Goal: Task Accomplishment & Management: Manage account settings

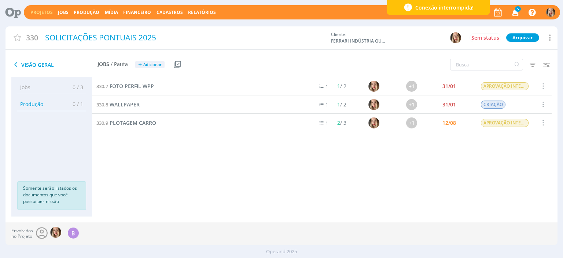
click at [43, 15] on link "Projetos" at bounding box center [41, 12] width 22 height 6
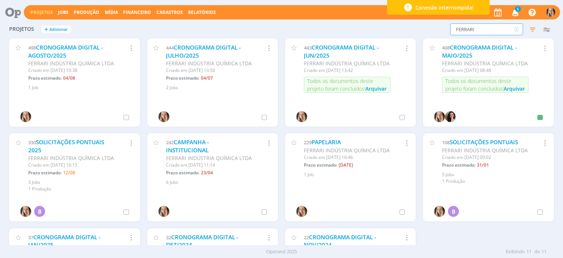
drag, startPoint x: 436, startPoint y: 29, endPoint x: 374, endPoint y: 21, distance: 62.5
click at [303, 28] on div "FERRARI Filtros Filtrar Limpar FERRARI Status Clientes Selecione Data de criaçã…" at bounding box center [453, 29] width 199 height 12
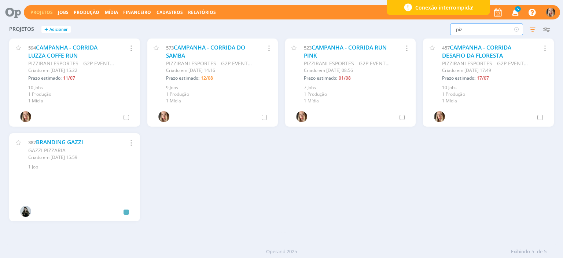
type input "piz"
click at [196, 53] on div "573 CAMPANHA - CORRIDA DO SAMBA" at bounding box center [209, 52] width 86 height 16
click at [192, 48] on link "CAMPANHA - CORRIDA DO SAMBA" at bounding box center [205, 52] width 79 height 16
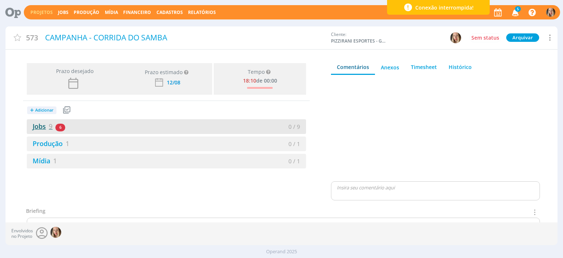
click at [38, 123] on link "Jobs 9" at bounding box center [40, 126] width 26 height 9
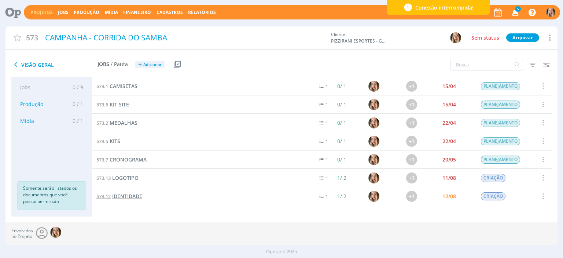
click at [131, 197] on span "IDENTIDADE" at bounding box center [127, 195] width 30 height 7
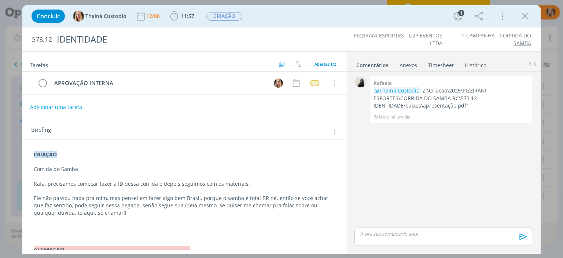
scroll to position [22, 0]
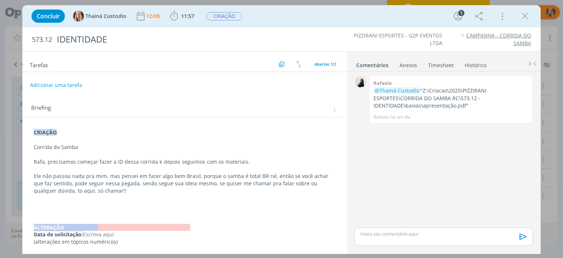
drag, startPoint x: 32, startPoint y: 227, endPoint x: 94, endPoint y: 228, distance: 61.5
click at [95, 227] on div "CRIAÇÃO Corrida do Samba Rafa, precisamos começar fazer a ID dessa corrida e de…" at bounding box center [184, 187] width 312 height 122
copy strong "﻿ALTERAÇÃO"
click at [32, 135] on div "CRIAÇÃO Corrida do Samba Rafa, precisamos começar fazer a ID dessa corrida e de…" at bounding box center [184, 187] width 312 height 122
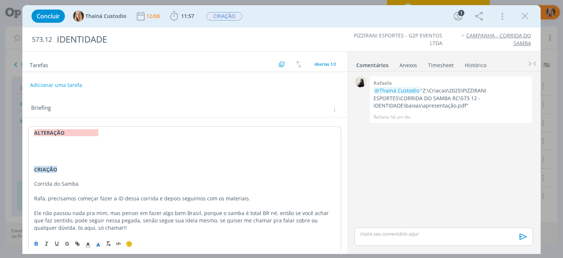
click at [33, 135] on div "﻿ALTERAÇÃO ﻿ CRIAÇÃO Corrida do Samba Rafa, precisamos começar fazer a ID dessa…" at bounding box center [184, 205] width 312 height 158
click at [37, 140] on p "dialog" at bounding box center [184, 139] width 301 height 7
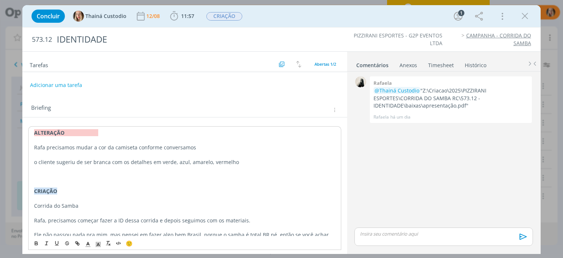
click at [207, 162] on p "o cliente sugeriu de ser branca com os detalhes em verde, azul, amarelo, vermel…" at bounding box center [184, 161] width 301 height 7
click at [260, 161] on p "o cliente sugeriu de ser branca com os detalhes em verde, azul, amarelo, vermel…" at bounding box center [184, 161] width 301 height 7
click at [236, 163] on p "o cliente sugeriu de ser branca com os detalhes em verde, azul, amarelo, vermel…" at bounding box center [184, 161] width 301 height 7
click at [257, 165] on p "dialog" at bounding box center [184, 168] width 301 height 7
click at [251, 161] on p "o cliente sugeriu de ser branca com os detalhes em verde, azul, amarelo, vermel…" at bounding box center [184, 161] width 301 height 7
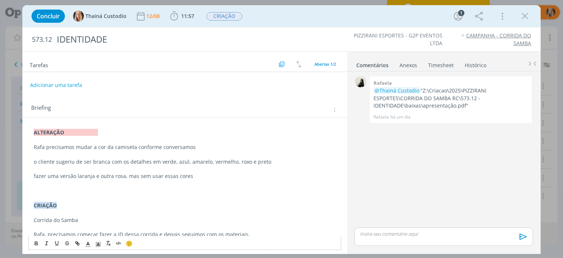
click at [56, 175] on p "fazer uma versão laranja e outra rosa, mas sem usar essas cores" at bounding box center [184, 175] width 301 height 7
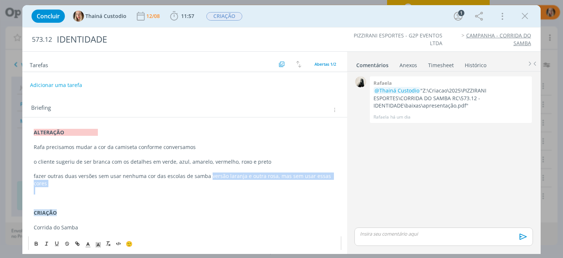
drag, startPoint x: 207, startPoint y: 177, endPoint x: 215, endPoint y: 189, distance: 15.2
click at [218, 190] on div "﻿ALTERAÇÃO Rafa precisamos mudar a cor da camiseta conforme conversamos o clien…" at bounding box center [184, 227] width 312 height 202
click at [58, 82] on button "Adicionar uma tarefa" at bounding box center [56, 84] width 52 height 12
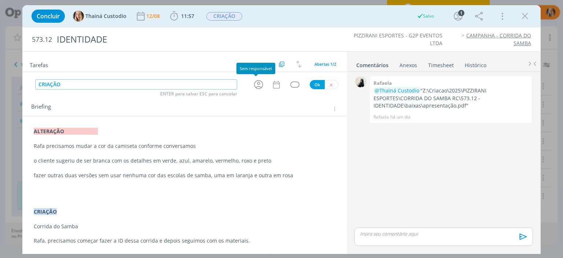
click at [258, 85] on icon "dialog" at bounding box center [258, 84] width 11 height 11
type input "CRIAÇÃO"
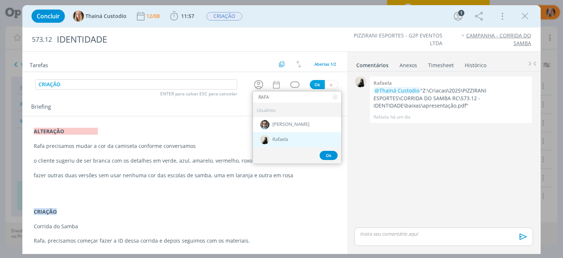
type input "RAFA"
click at [279, 139] on span "Rafaela" at bounding box center [280, 140] width 16 height 6
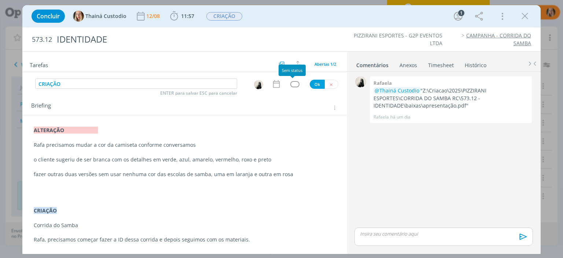
click at [293, 83] on div "dialog" at bounding box center [294, 84] width 9 height 6
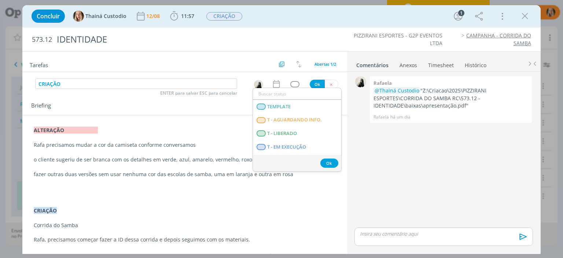
scroll to position [175, 0]
click at [290, 131] on span "T - LIBERADO" at bounding box center [282, 132] width 30 height 6
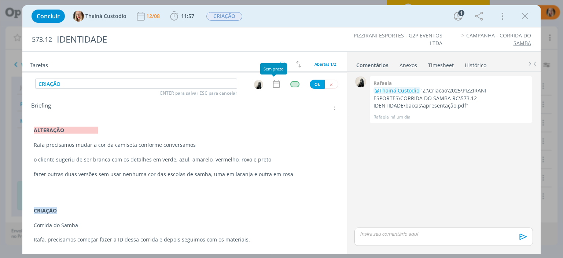
click at [275, 85] on icon "dialog" at bounding box center [276, 84] width 10 height 10
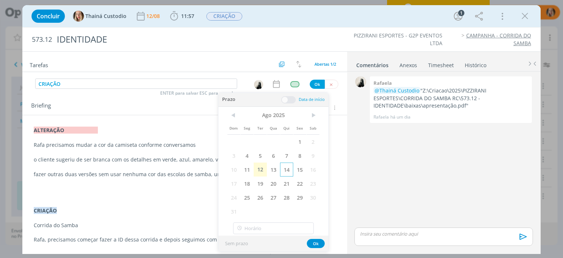
click at [284, 171] on span "14" at bounding box center [286, 169] width 13 height 14
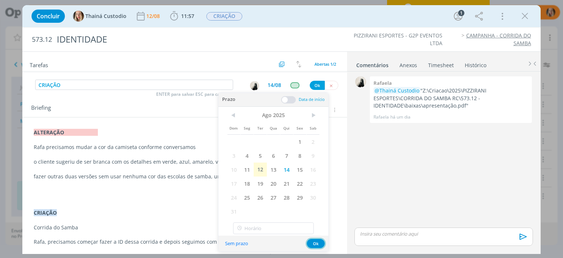
click at [303, 242] on button "Ok" at bounding box center [316, 242] width 18 height 9
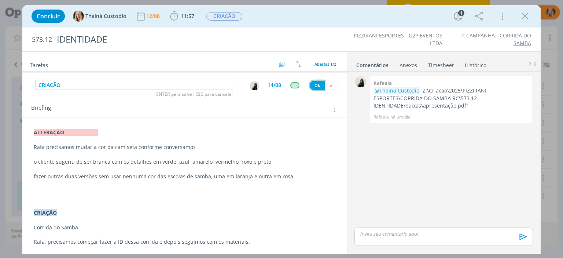
click at [303, 85] on button "Ok" at bounding box center [317, 85] width 15 height 9
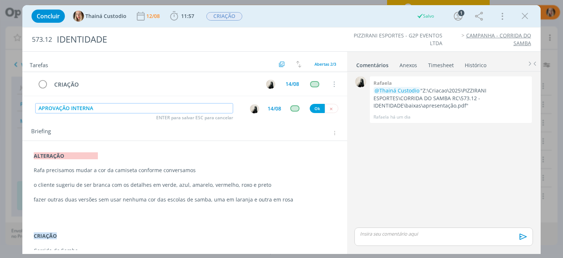
click at [250, 107] on img "dialog" at bounding box center [254, 108] width 9 height 9
type input "APROVAÇÃO INTERNA"
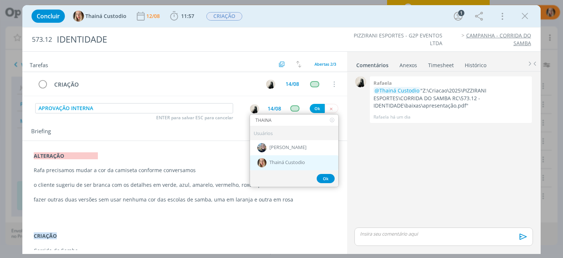
type input "THAINA"
click at [271, 156] on div "Thainá Custodio" at bounding box center [294, 162] width 88 height 15
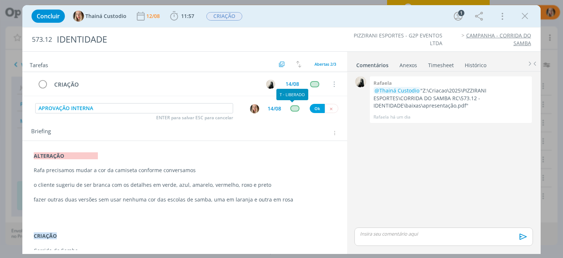
click at [292, 105] on div "dialog" at bounding box center [294, 108] width 9 height 6
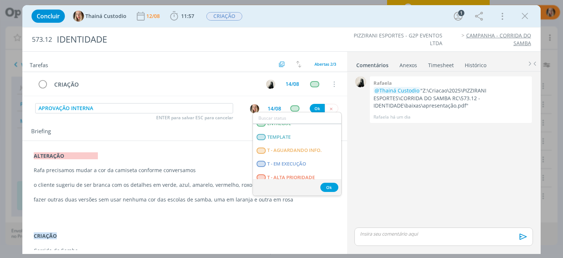
scroll to position [169, 0]
click at [284, 150] on span "T - AGUARDANDO INFO." at bounding box center [294, 149] width 55 height 6
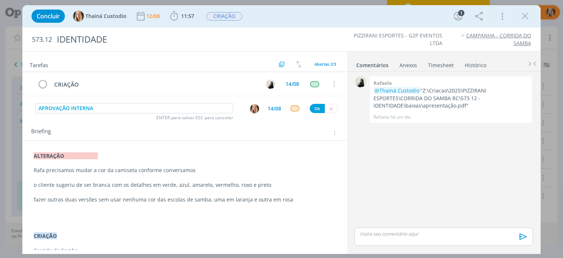
click at [273, 108] on div "14/08" at bounding box center [274, 108] width 14 height 5
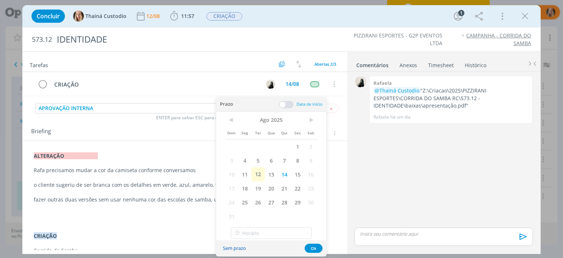
click at [231, 247] on button "Sem prazo" at bounding box center [234, 248] width 33 height 10
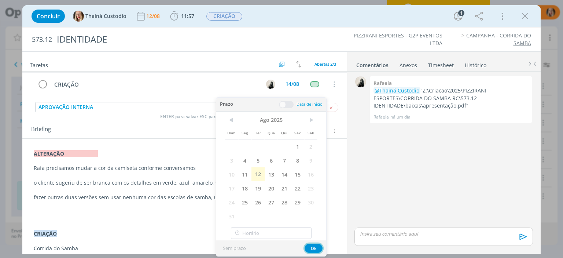
click at [303, 248] on button "Ok" at bounding box center [313, 247] width 18 height 9
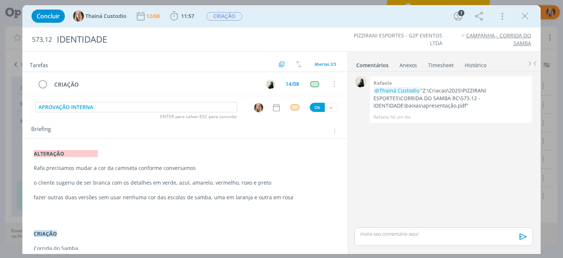
click at [303, 111] on div "APROVAÇÃO INTERNA ENTER para salvar ESC para cancelar [PERSON_NAME]" at bounding box center [184, 107] width 324 height 11
click at [303, 109] on button "Ok" at bounding box center [317, 107] width 15 height 9
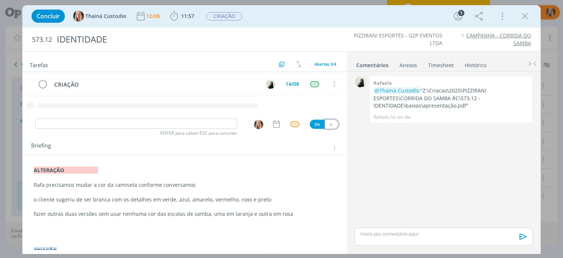
click at [303, 122] on icon "dialog" at bounding box center [331, 124] width 5 height 5
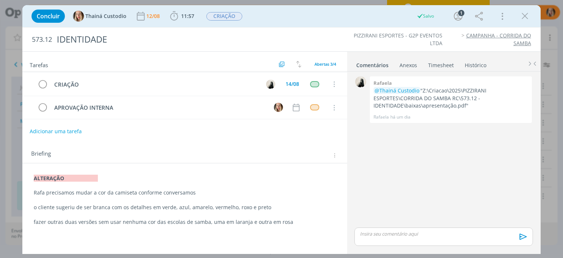
scroll to position [0, 0]
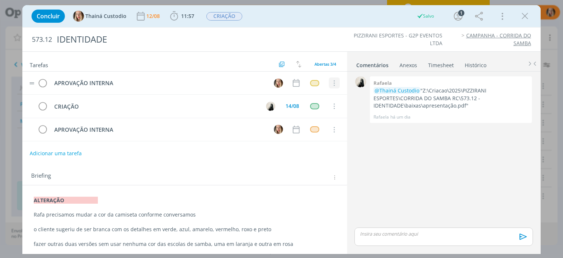
click at [303, 81] on icon "dialog" at bounding box center [334, 83] width 8 height 7
click at [303, 97] on link "Cancelar" at bounding box center [310, 96] width 58 height 12
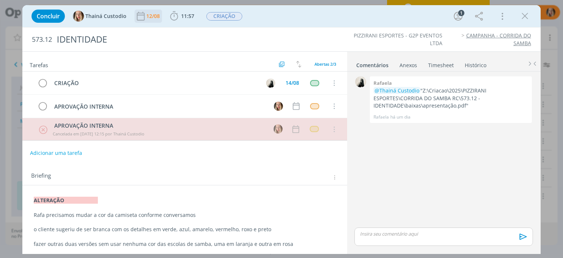
click at [154, 16] on div "12/08" at bounding box center [153, 16] width 15 height 5
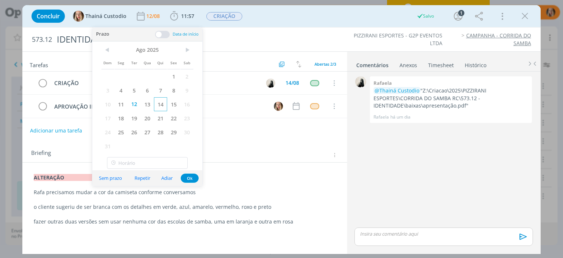
click at [159, 103] on span "14" at bounding box center [160, 104] width 13 height 14
click at [188, 175] on button "Ok" at bounding box center [190, 177] width 18 height 9
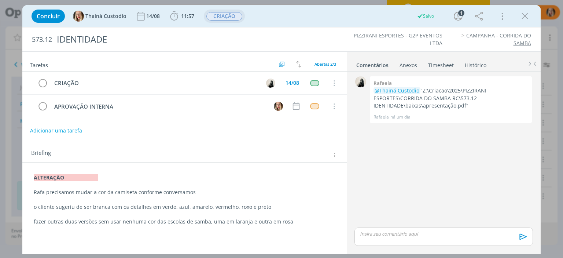
click at [215, 19] on span "CRIAÇÃO" at bounding box center [224, 16] width 36 height 8
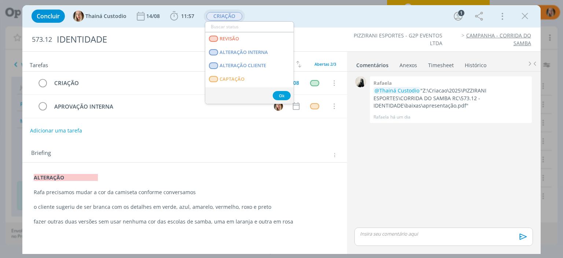
scroll to position [39, 0]
click at [253, 64] on span "ALTERAÇÃO CLIENTE" at bounding box center [243, 67] width 47 height 6
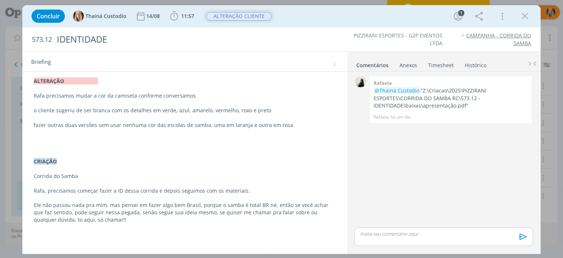
scroll to position [125, 0]
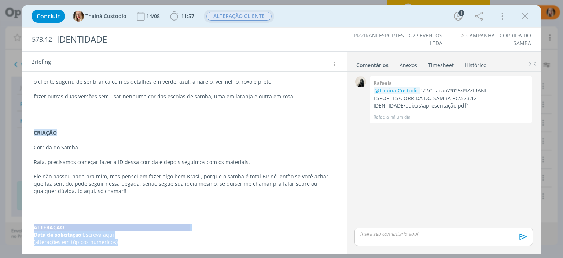
drag, startPoint x: 34, startPoint y: 226, endPoint x: 167, endPoint y: 247, distance: 135.1
click at [167, 247] on div "﻿ALTERAÇÃO Rafa precisamos mudar a cor da camiseta conforme conversamos o clien…" at bounding box center [184, 148] width 312 height 205
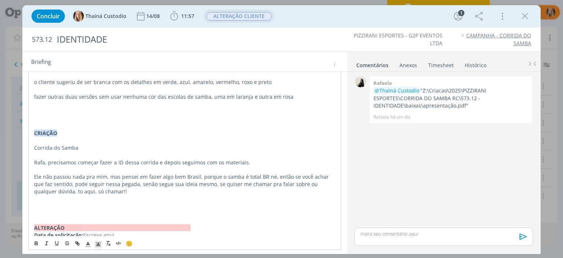
scroll to position [125, 0]
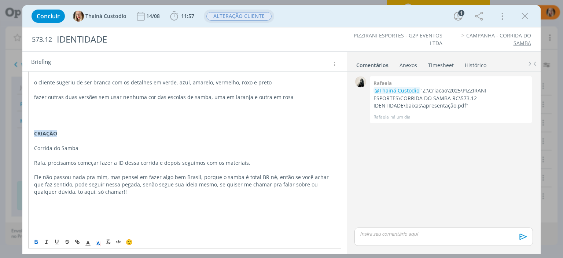
click at [32, 136] on div "﻿ALTERAÇÃO Rafa precisamos mudar a cor da camiseta conforme conversamos o clien…" at bounding box center [184, 141] width 312 height 188
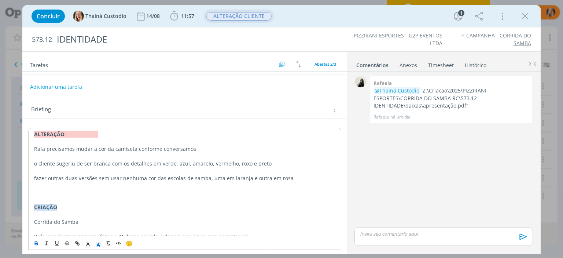
scroll to position [0, 0]
